Goal: Task Accomplishment & Management: Manage account settings

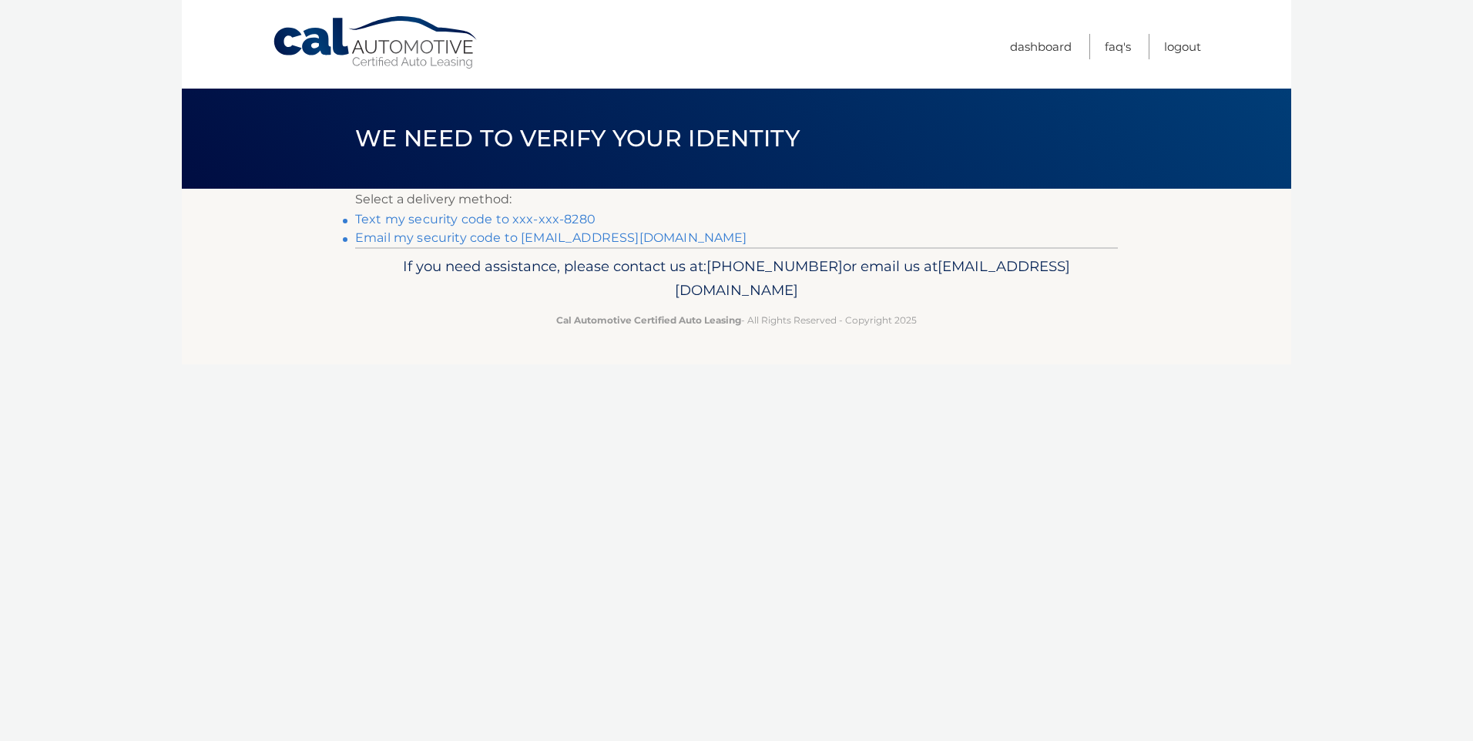
click at [578, 213] on link "Text my security code to xxx-xxx-8280" at bounding box center [475, 219] width 240 height 15
click at [423, 217] on link "Text my security code to xxx-xxx-8280" at bounding box center [475, 219] width 240 height 15
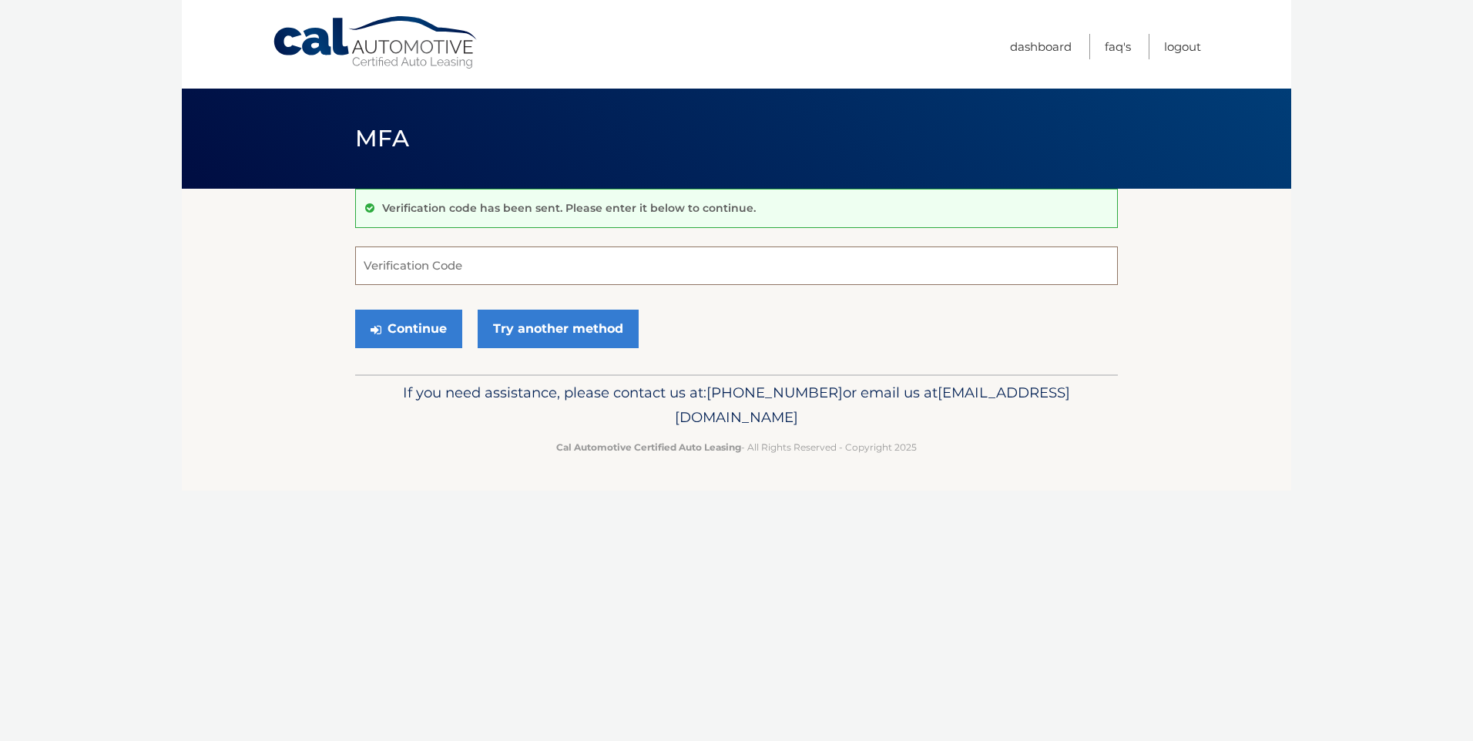
click at [588, 277] on input "Verification Code" at bounding box center [736, 265] width 763 height 39
type input "501233"
click at [355, 310] on button "Continue" at bounding box center [408, 329] width 107 height 39
click at [391, 322] on button "Continue" at bounding box center [408, 329] width 107 height 39
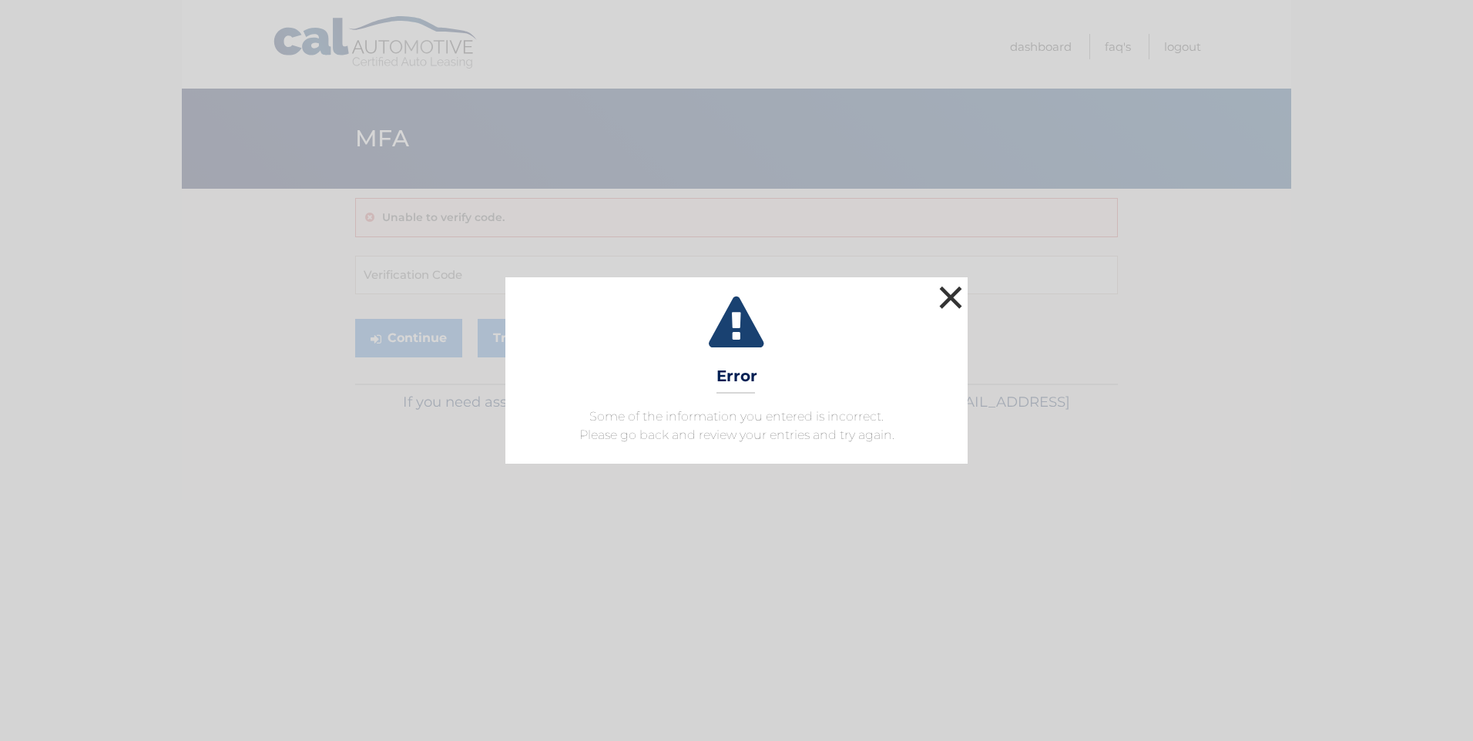
click at [964, 295] on button "×" at bounding box center [950, 297] width 31 height 31
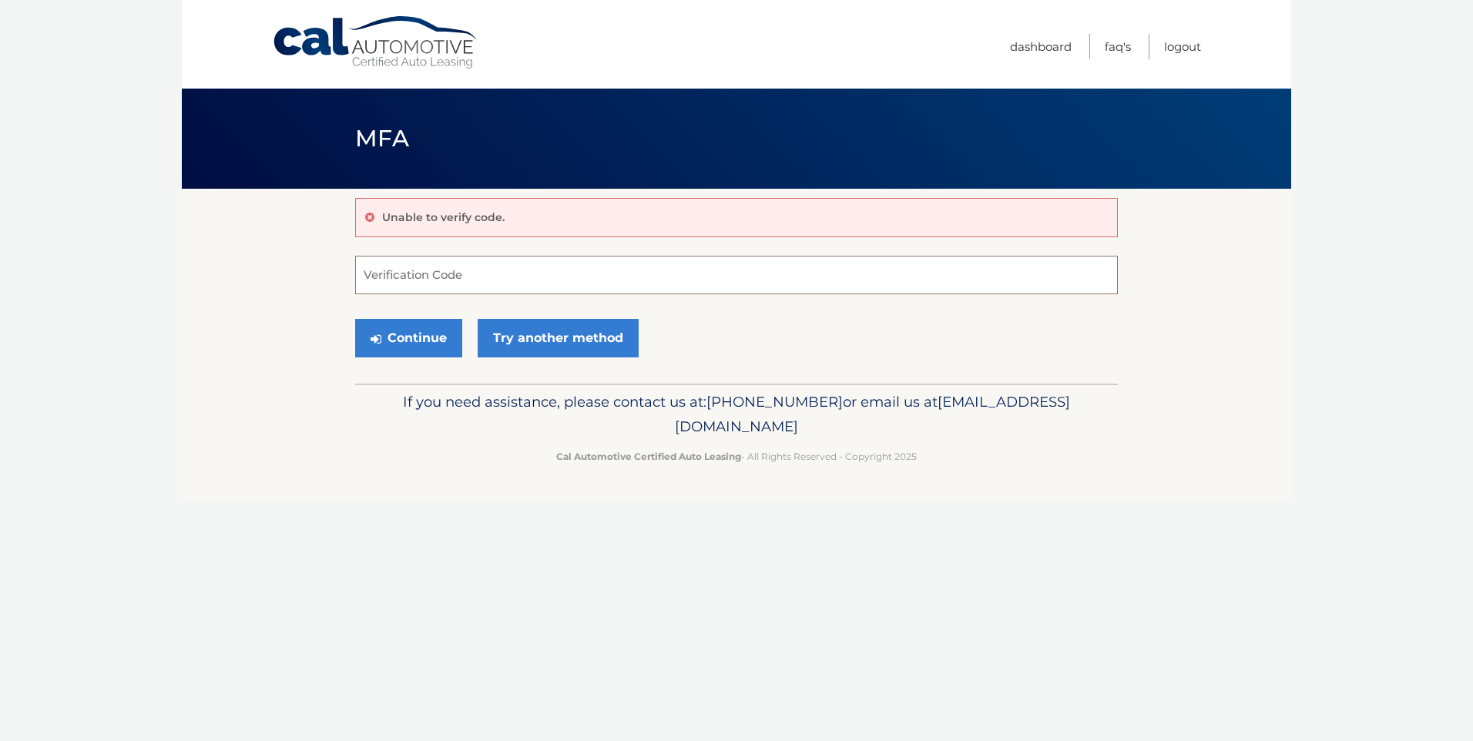
drag, startPoint x: 480, startPoint y: 279, endPoint x: 488, endPoint y: 277, distance: 8.8
click at [484, 277] on input "Verification Code" at bounding box center [736, 275] width 763 height 39
type input "501233"
click at [430, 338] on button "Continue" at bounding box center [408, 338] width 107 height 39
